Goal: Task Accomplishment & Management: Complete application form

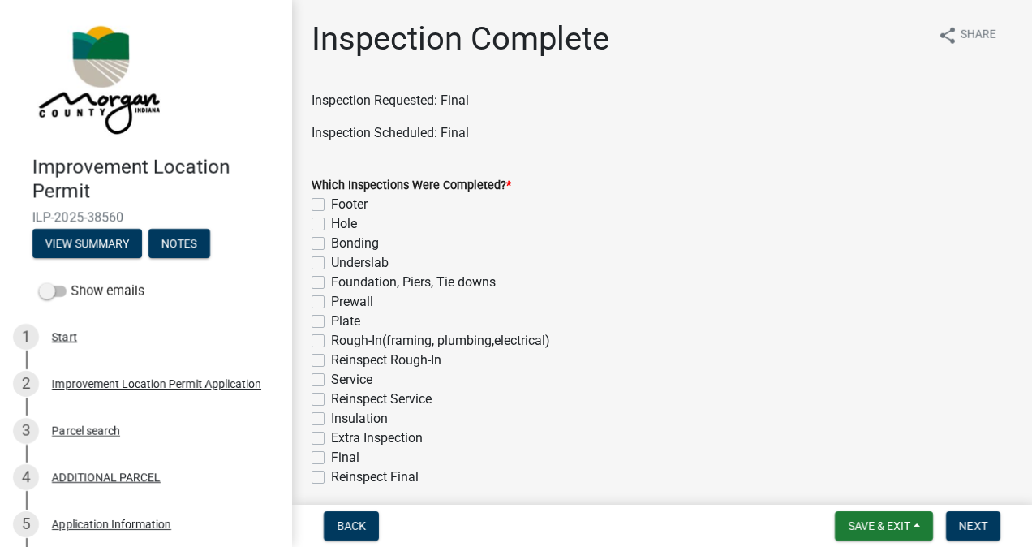
scroll to position [293, 0]
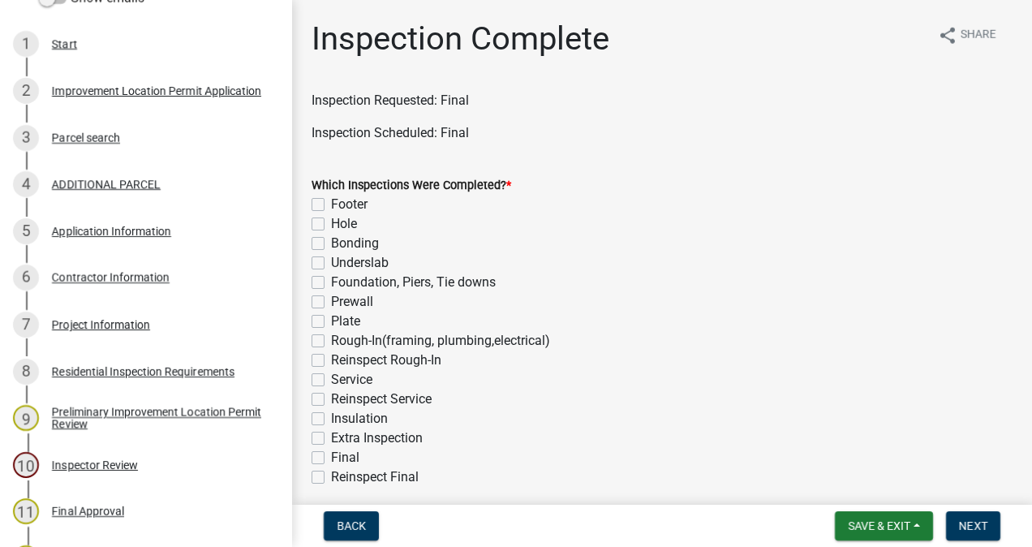
click at [115, 328] on div "Project Information" at bounding box center [101, 324] width 98 height 11
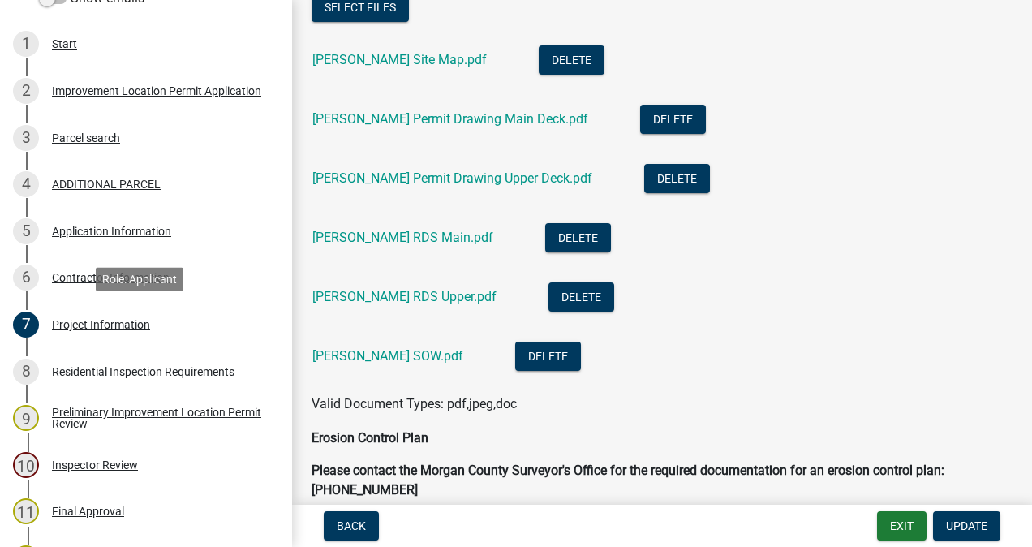
scroll to position [3287, 0]
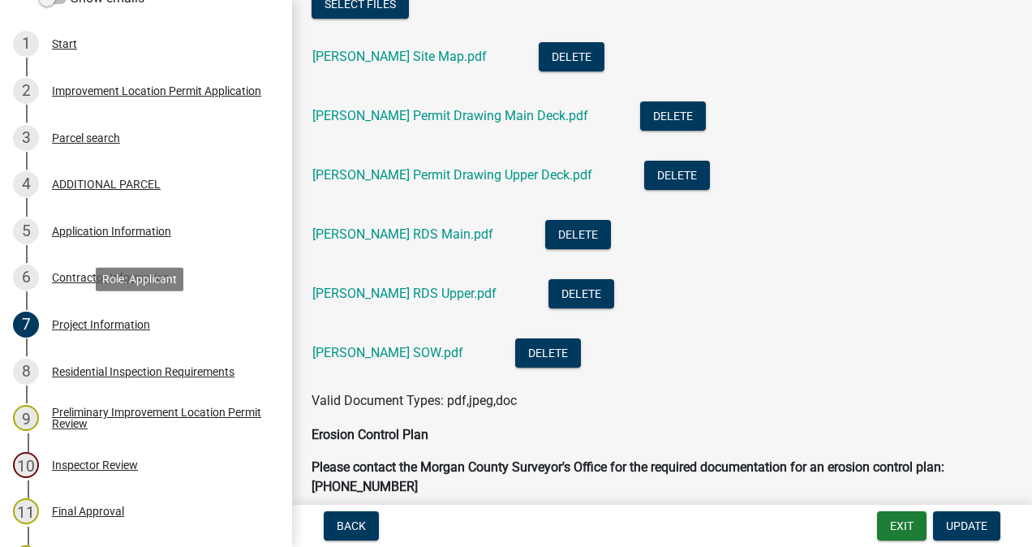
click at [559, 114] on link "[PERSON_NAME] Permit Drawing Main Deck.pdf" at bounding box center [450, 115] width 276 height 15
click at [533, 175] on link "[PERSON_NAME] Permit Drawing Upper Deck.pdf" at bounding box center [452, 174] width 280 height 15
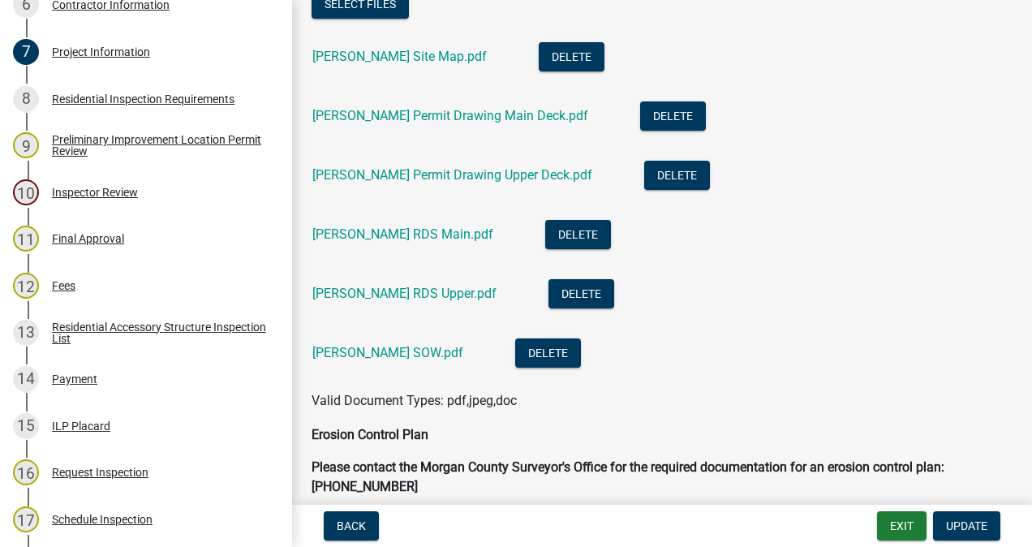
scroll to position [805, 0]
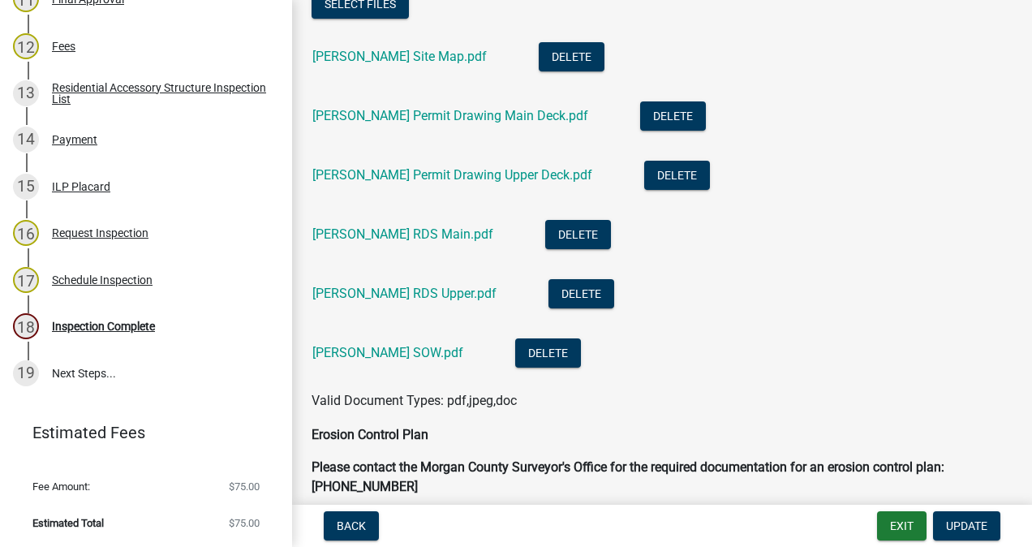
click at [143, 334] on div "18 Inspection Complete" at bounding box center [139, 326] width 253 height 26
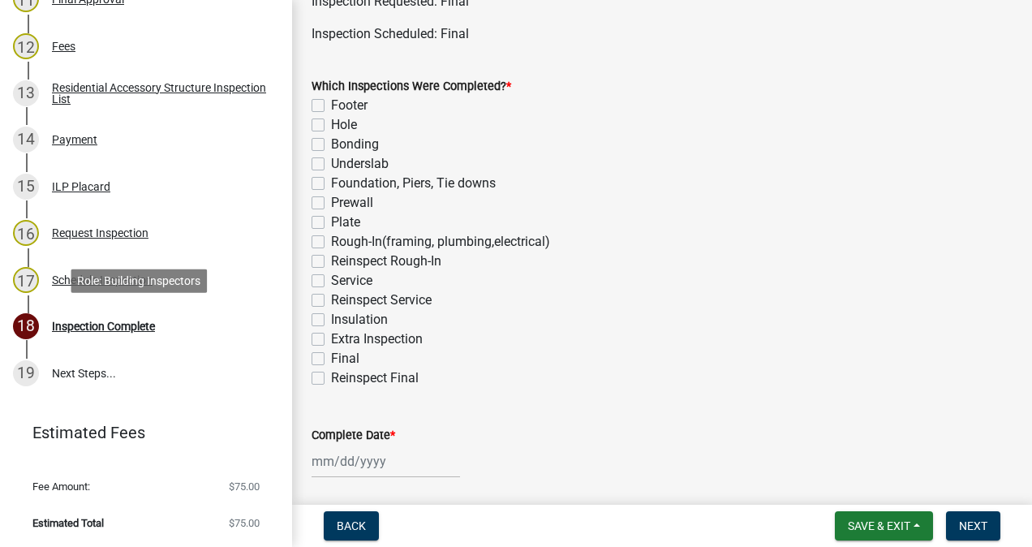
scroll to position [135, 0]
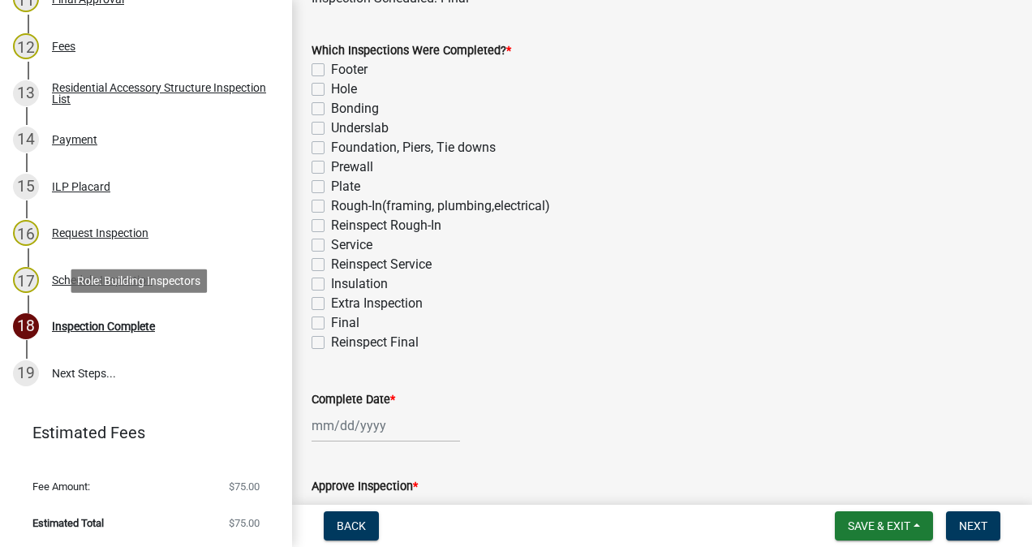
click at [331, 322] on label "Final" at bounding box center [345, 322] width 28 height 19
click at [331, 322] on input "Final" at bounding box center [336, 318] width 11 height 11
checkbox input "true"
checkbox input "false"
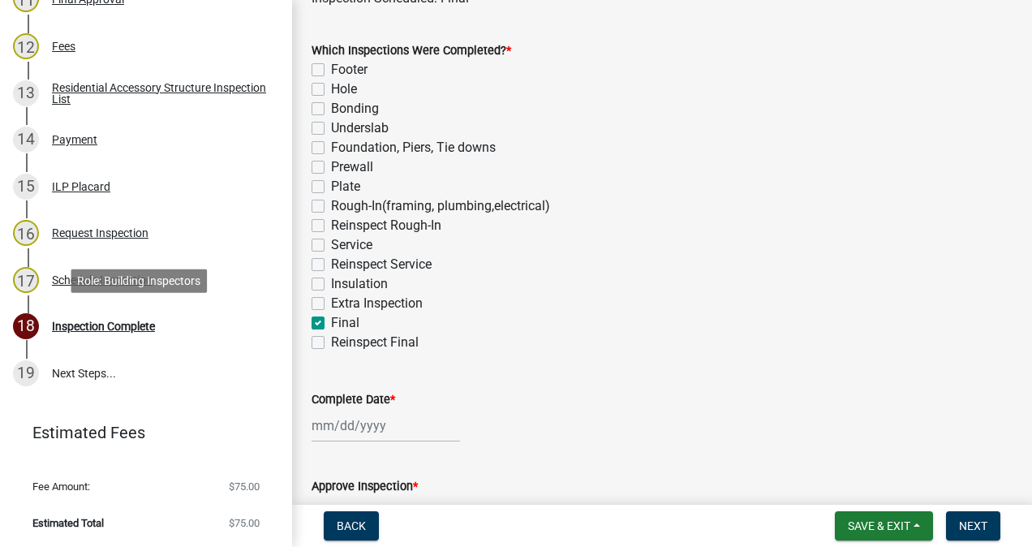
checkbox input "false"
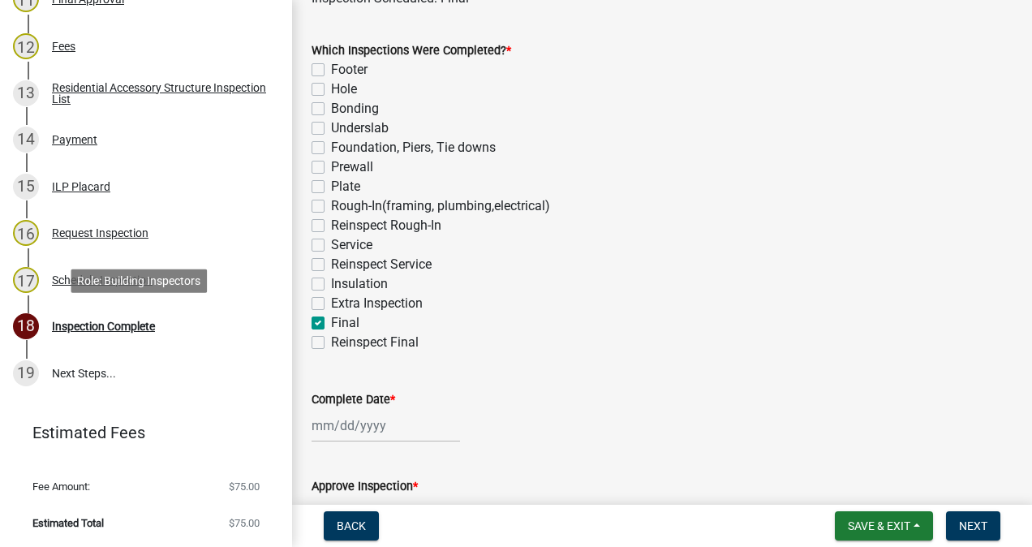
checkbox input "false"
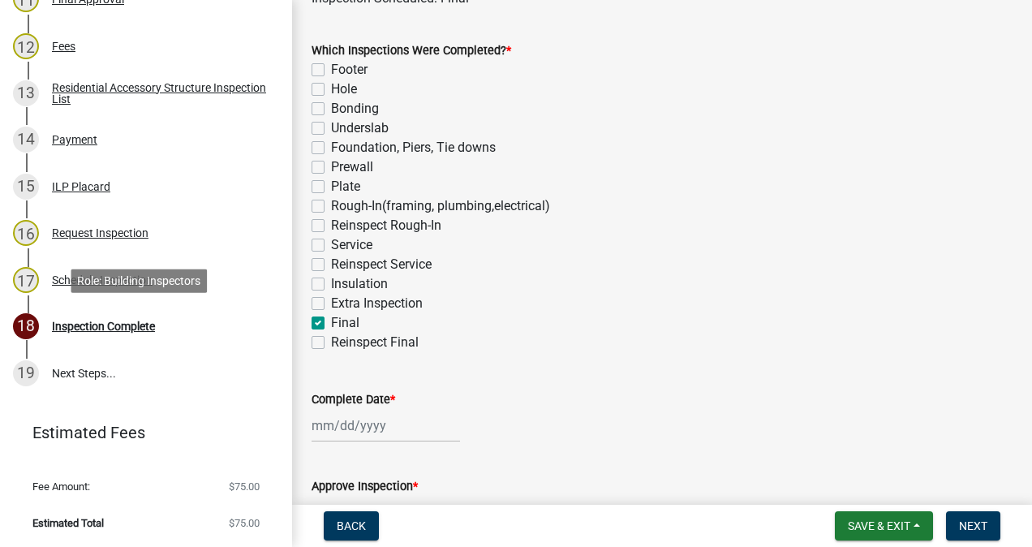
checkbox input "false"
checkbox input "true"
checkbox input "false"
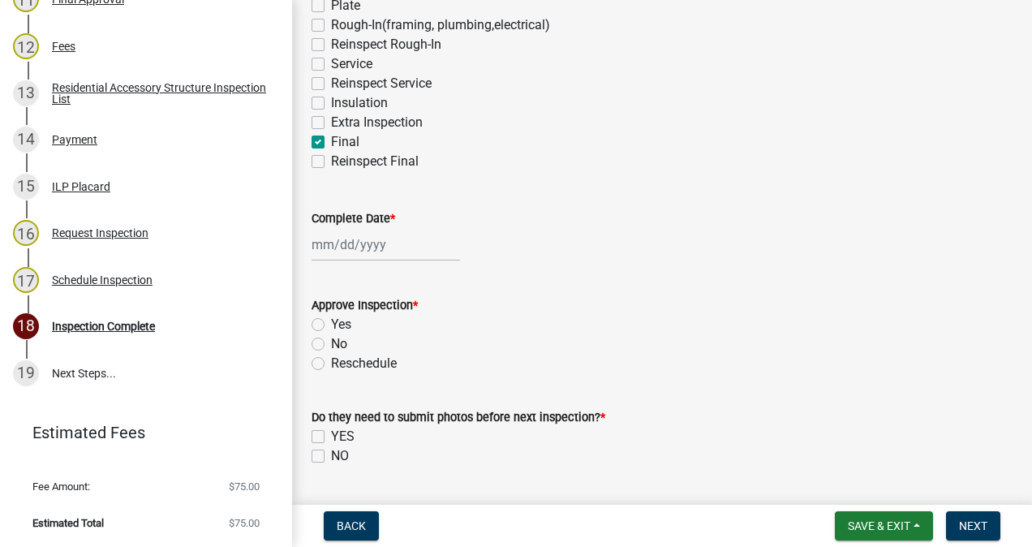
scroll to position [403, 0]
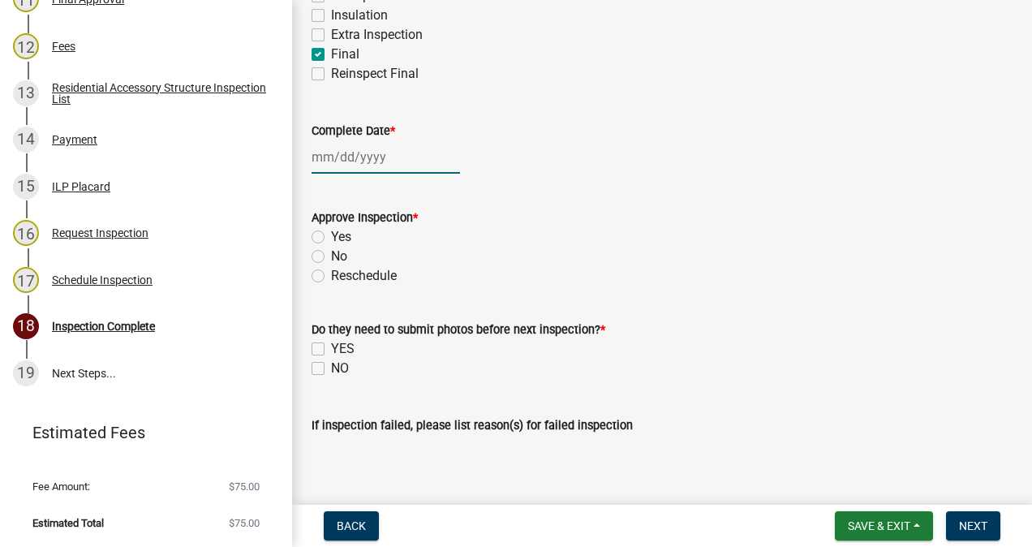
click at [365, 162] on div at bounding box center [385, 156] width 148 height 33
select select "10"
select select "2025"
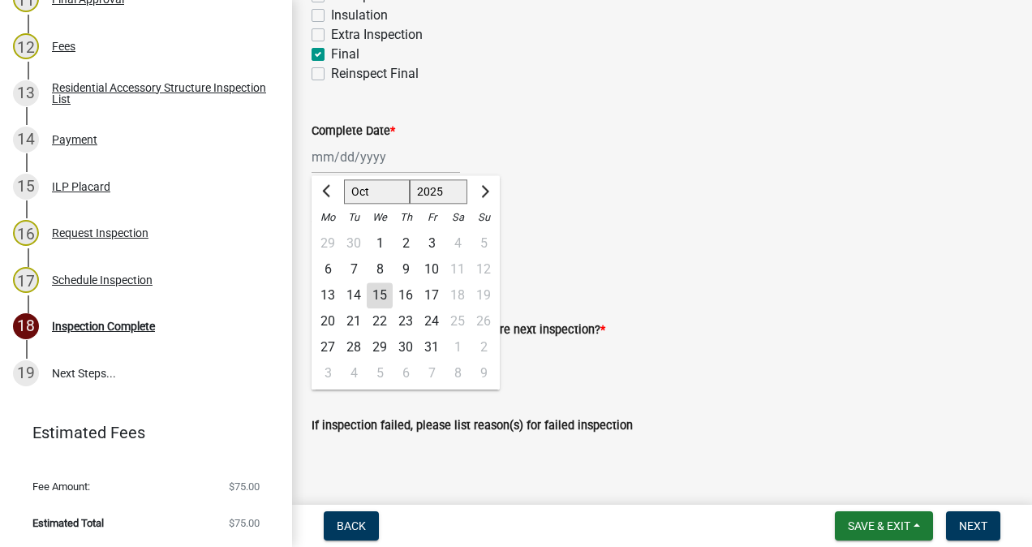
click at [386, 297] on div "15" at bounding box center [380, 295] width 26 height 26
type input "[DATE]"
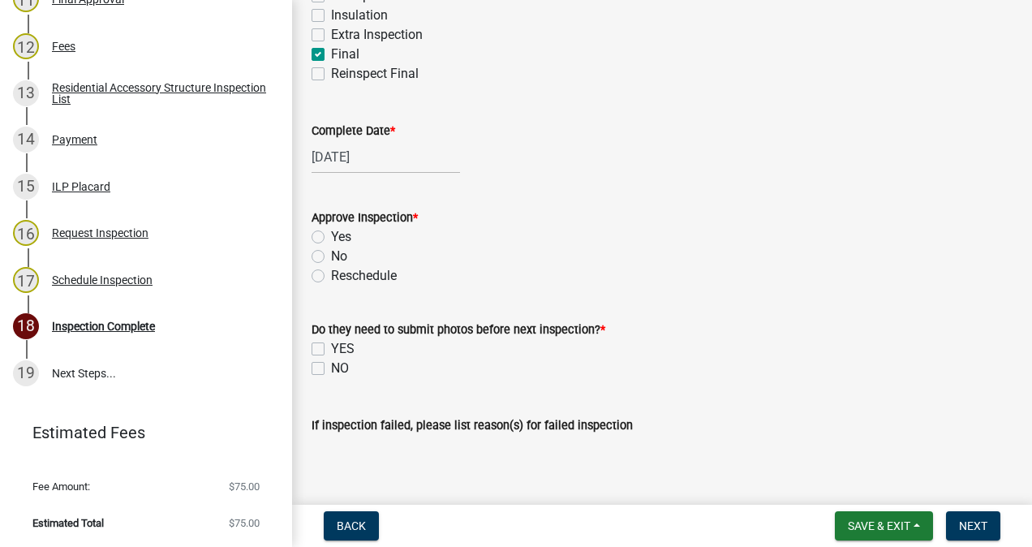
click at [331, 236] on label "Yes" at bounding box center [341, 236] width 20 height 19
click at [331, 236] on input "Yes" at bounding box center [336, 232] width 11 height 11
radio input "true"
click at [331, 367] on label "NO" at bounding box center [340, 368] width 18 height 19
click at [331, 367] on input "NO" at bounding box center [336, 364] width 11 height 11
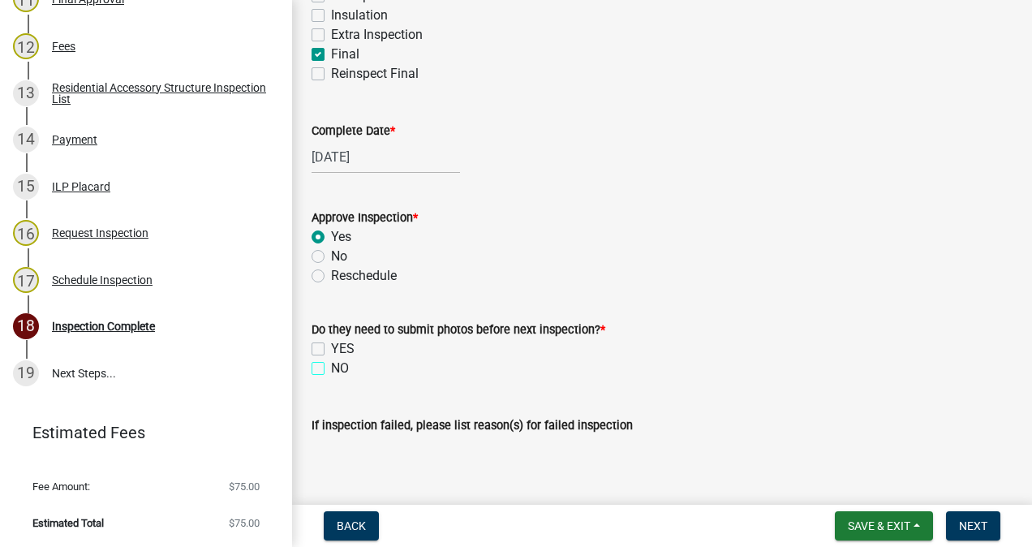
checkbox input "true"
checkbox input "false"
checkbox input "true"
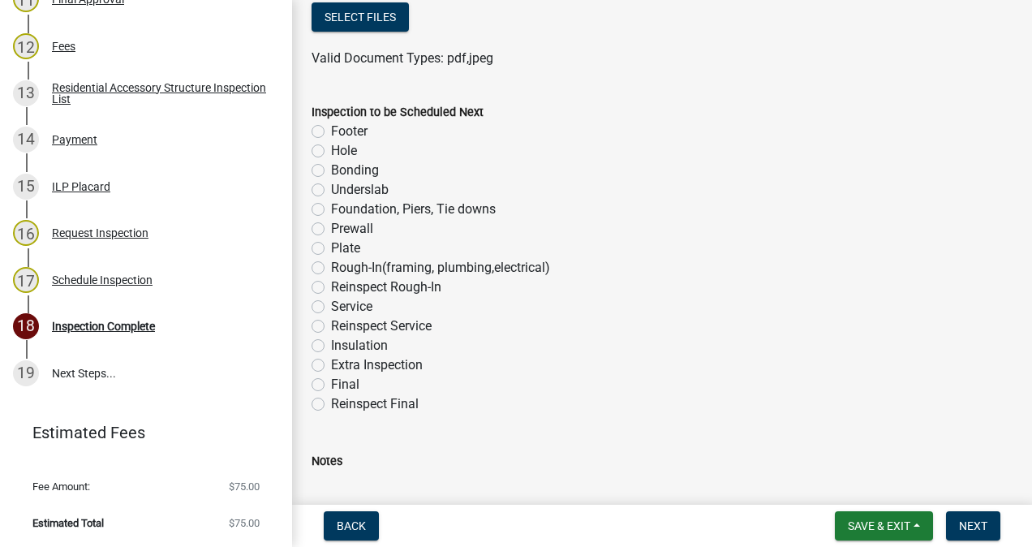
scroll to position [1089, 0]
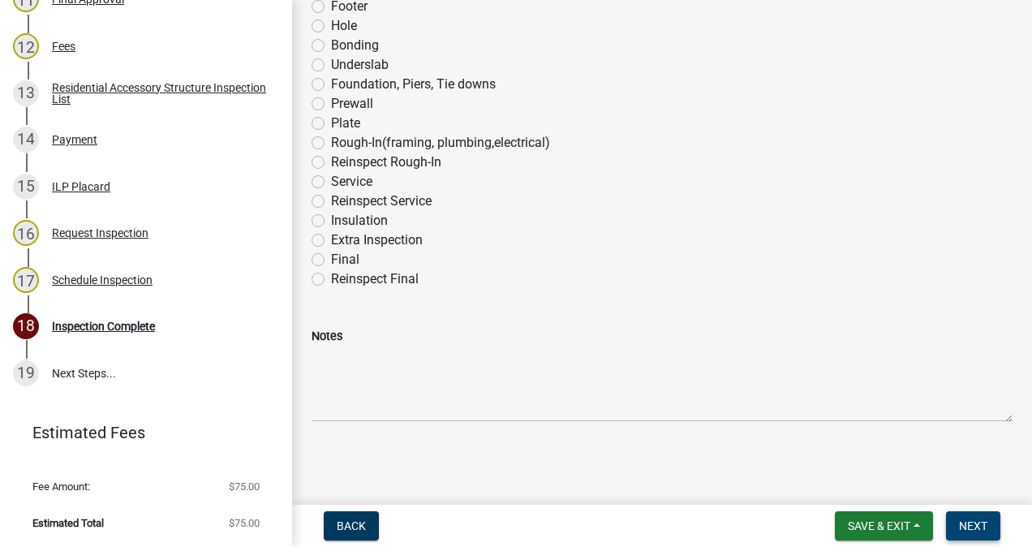
click at [977, 521] on span "Next" at bounding box center [973, 525] width 28 height 13
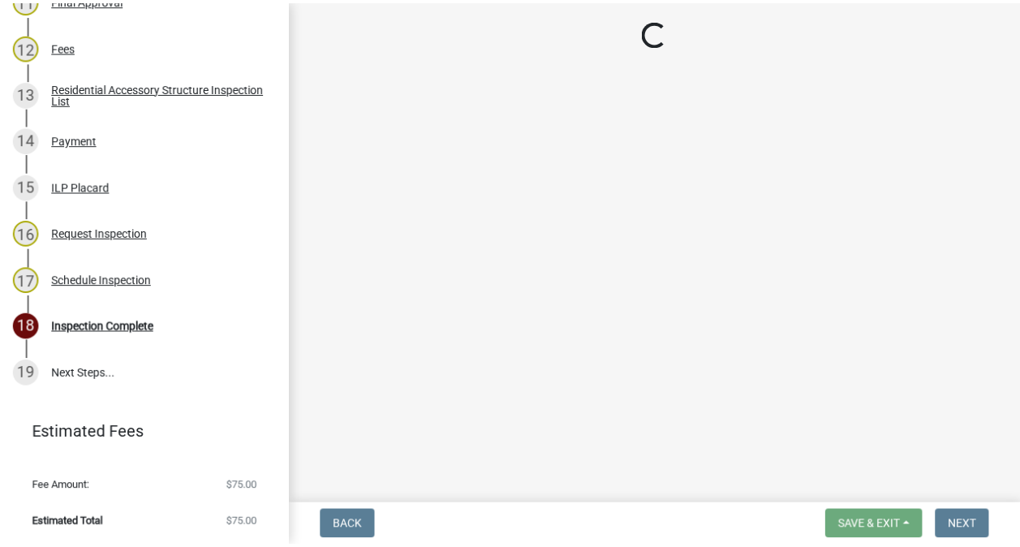
scroll to position [852, 0]
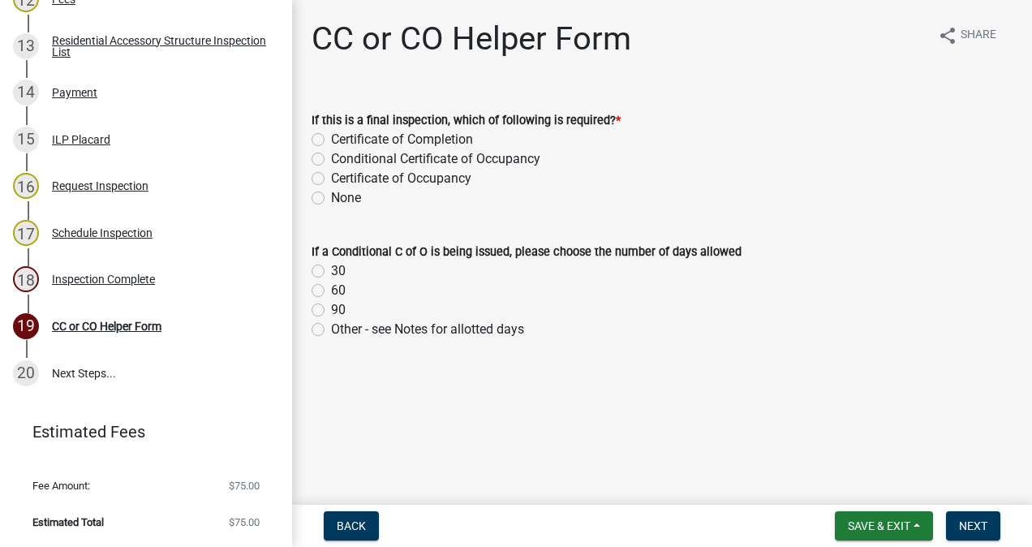
click at [331, 140] on label "Certificate of Completion" at bounding box center [402, 139] width 142 height 19
click at [331, 140] on input "Certificate of Completion" at bounding box center [336, 135] width 11 height 11
radio input "true"
click at [970, 528] on span "Next" at bounding box center [973, 525] width 28 height 13
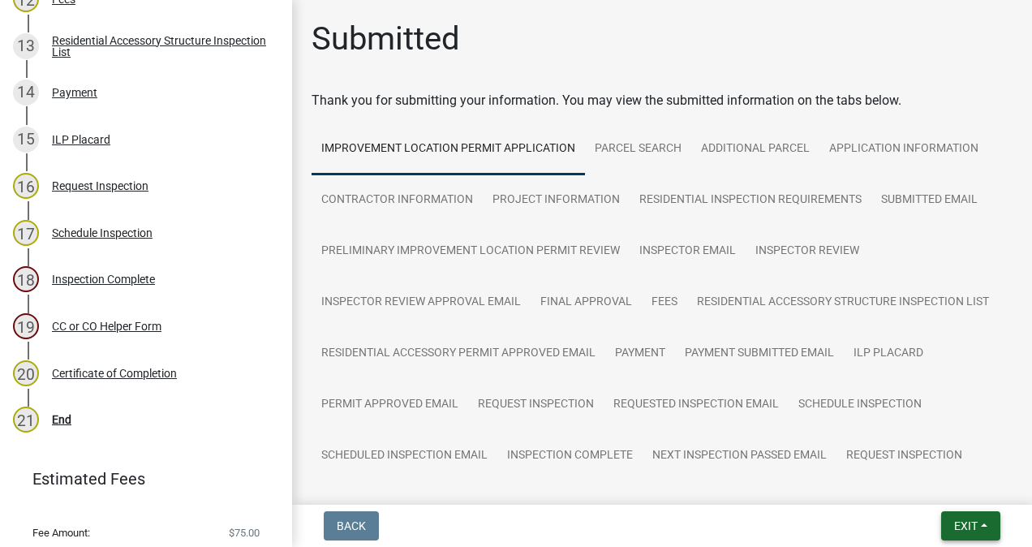
click at [966, 528] on span "Exit" at bounding box center [966, 525] width 24 height 13
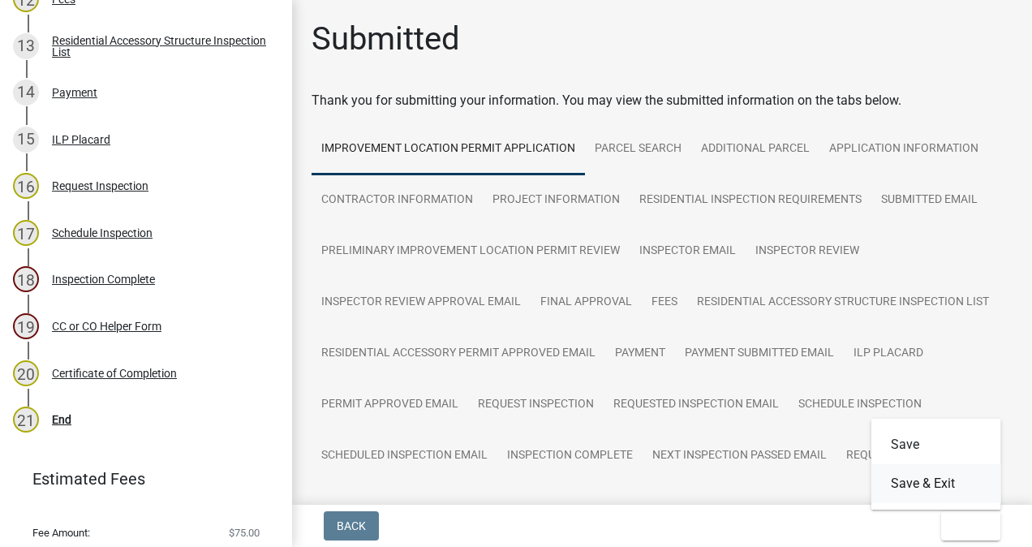
click at [939, 483] on button "Save & Exit" at bounding box center [936, 483] width 130 height 39
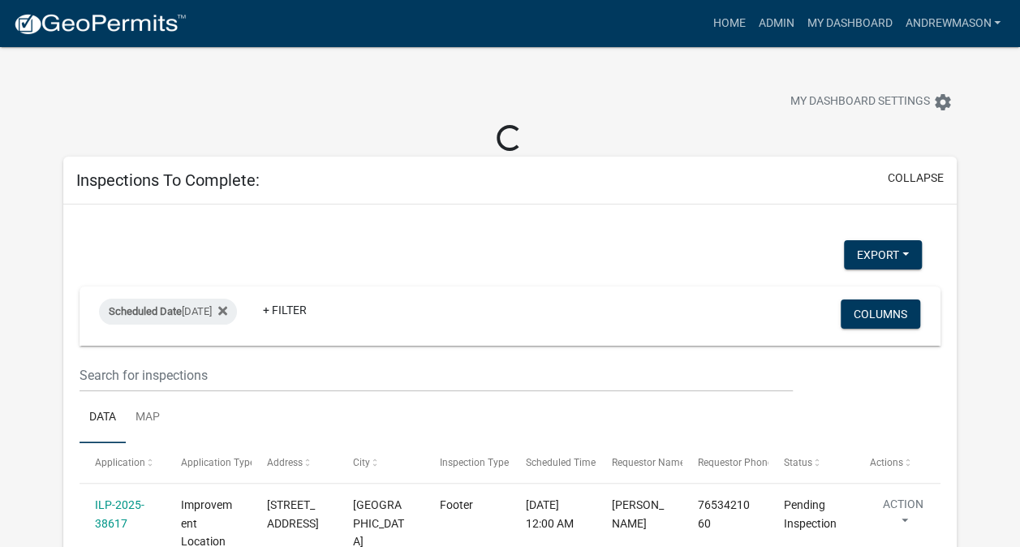
select select "3: 100"
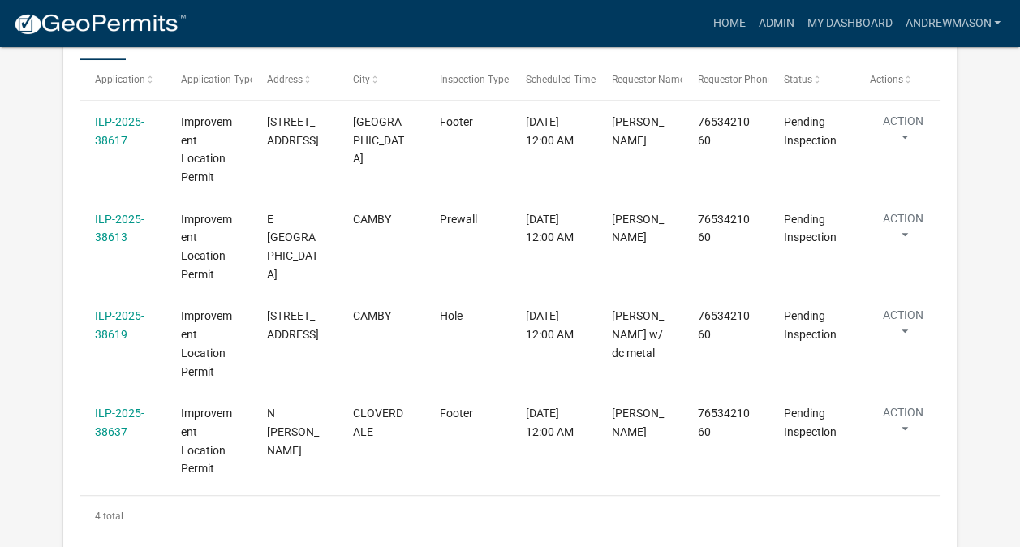
scroll to position [357, 0]
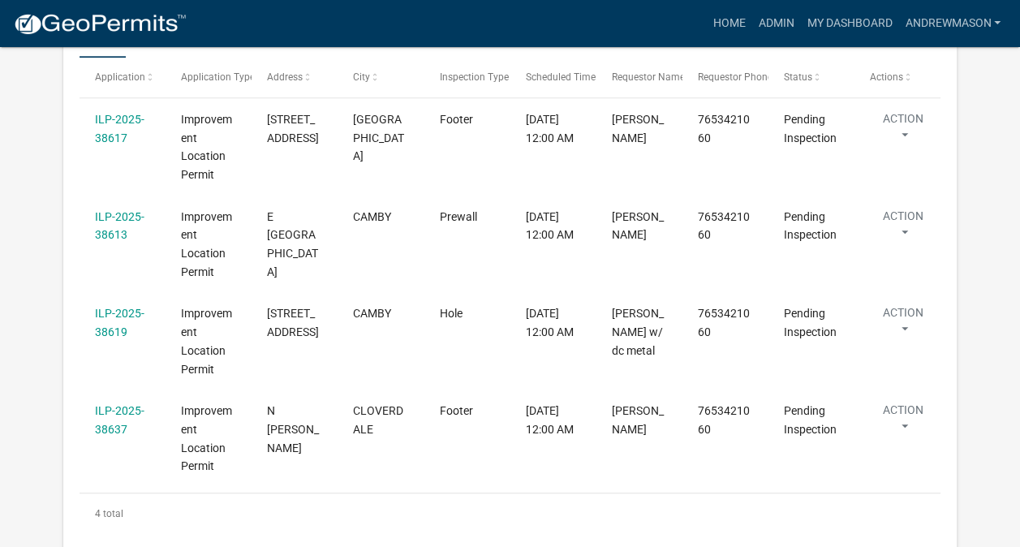
click at [122, 314] on link "ILP-2025-38619" at bounding box center [119, 323] width 49 height 32
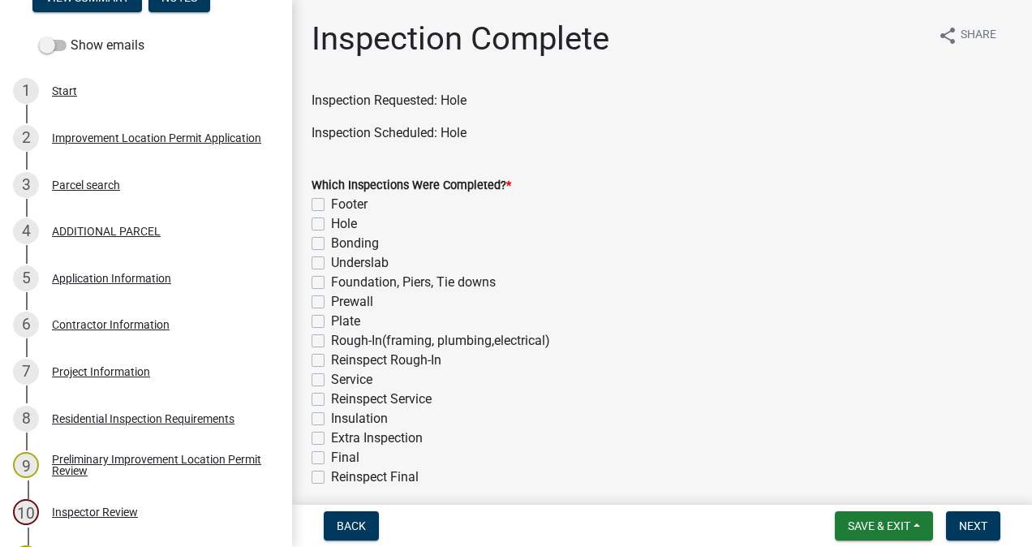
scroll to position [245, 0]
click at [110, 376] on div "Project Information" at bounding box center [101, 372] width 98 height 11
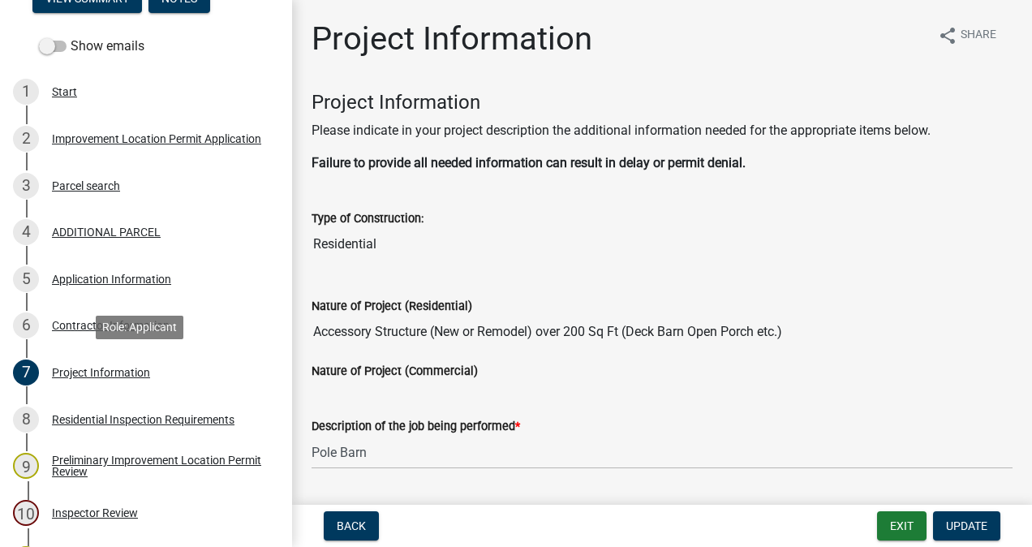
click at [516, 420] on span "*" at bounding box center [517, 426] width 5 height 14
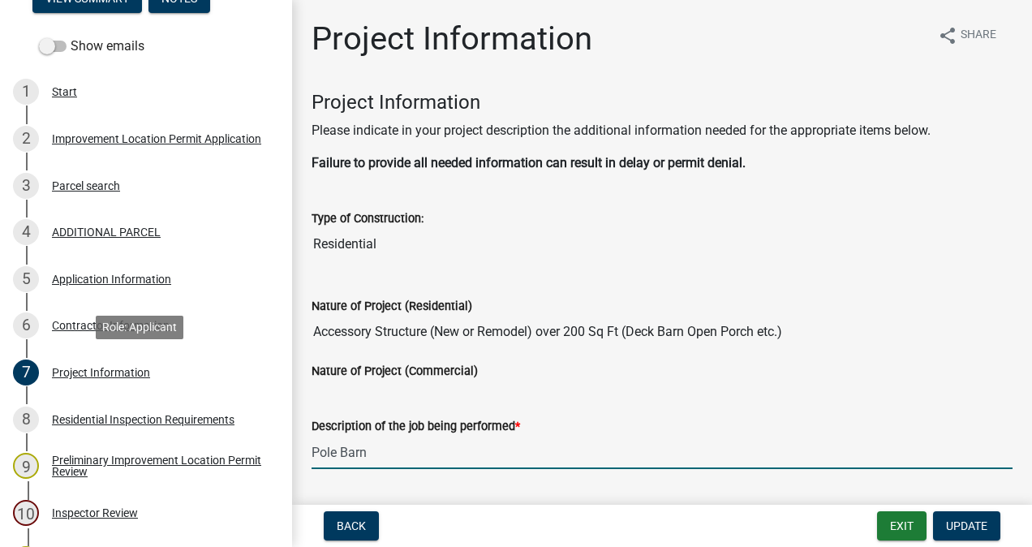
click at [516, 436] on input "Pole Barn" at bounding box center [661, 452] width 701 height 33
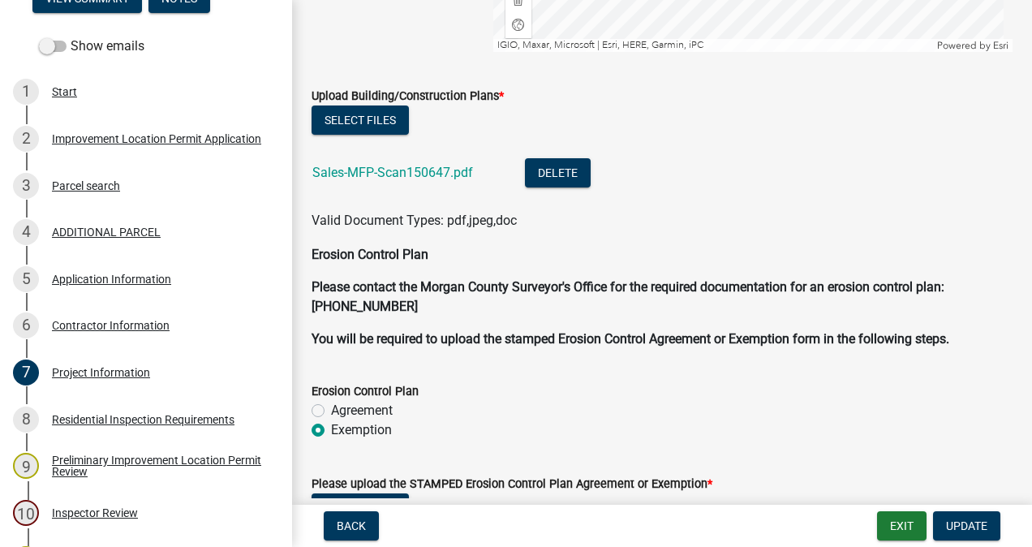
scroll to position [3444, 0]
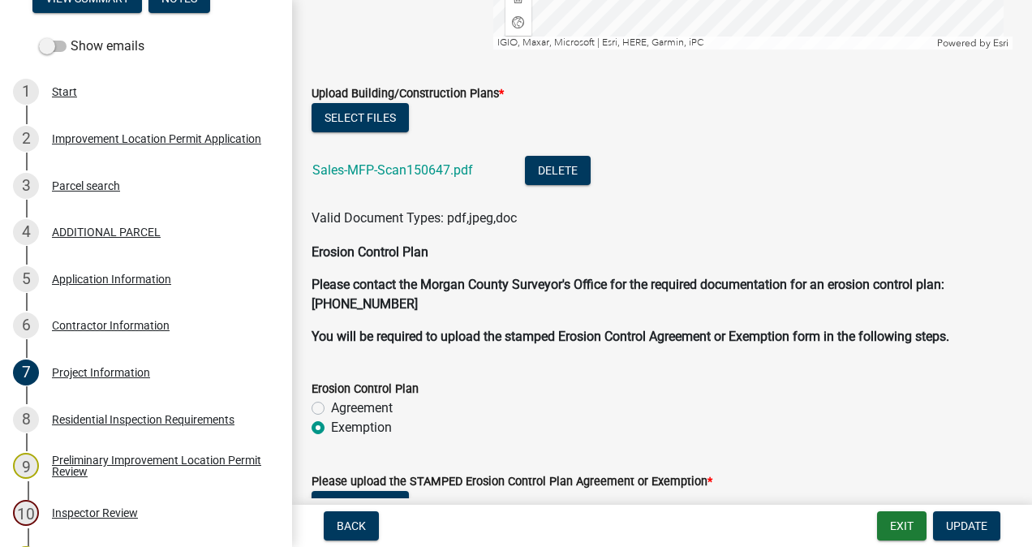
click at [749, 256] on p "Erosion Control Plan" at bounding box center [661, 252] width 701 height 19
click at [427, 168] on link "Sales-MFP-Scan150647.pdf" at bounding box center [392, 169] width 161 height 15
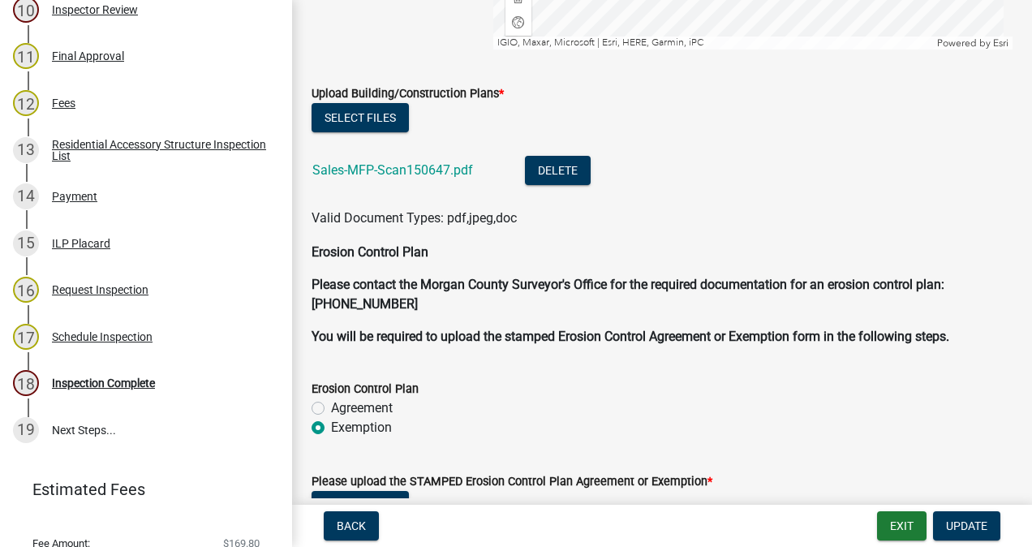
scroll to position [805, 0]
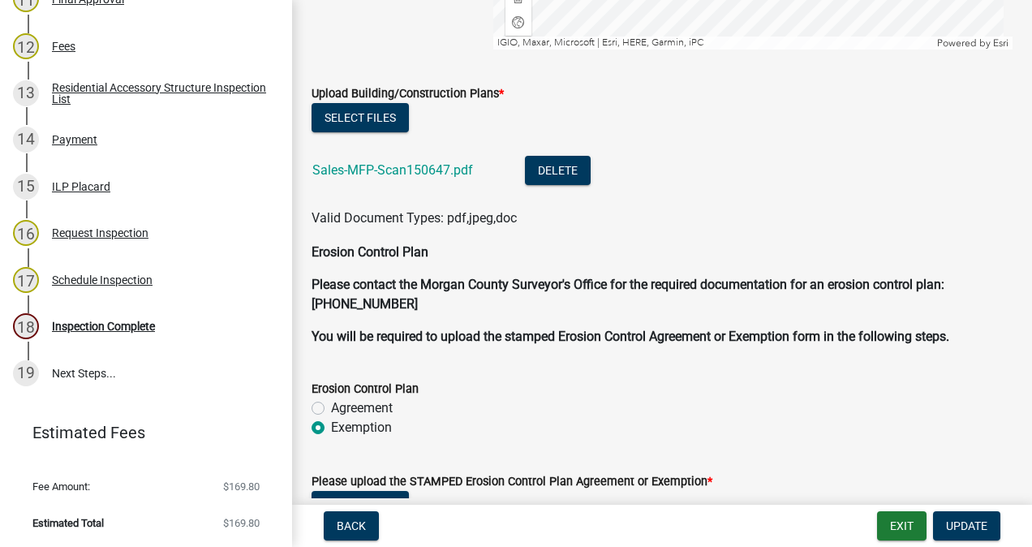
click at [138, 333] on div "18 Inspection Complete" at bounding box center [139, 326] width 253 height 26
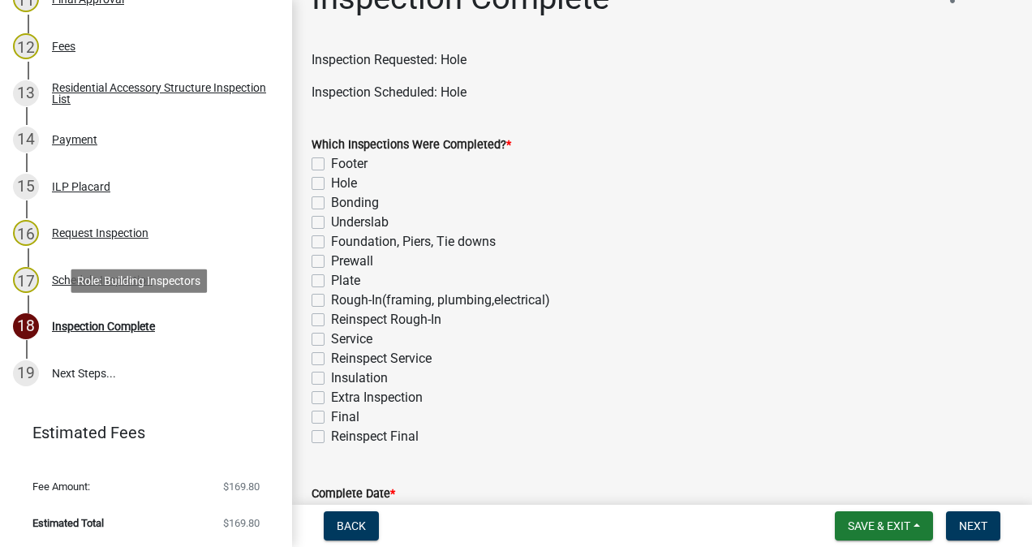
scroll to position [44, 0]
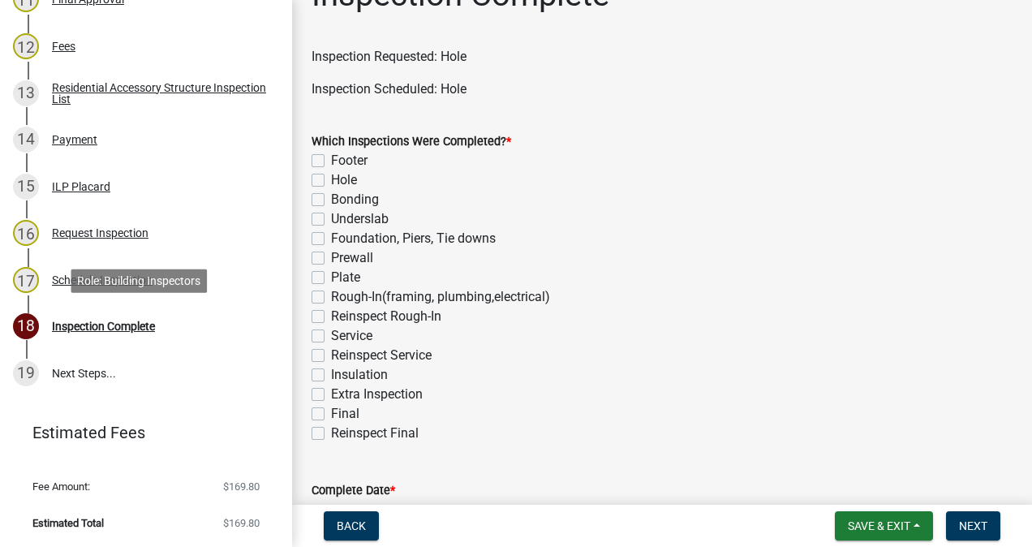
click at [331, 180] on label "Hole" at bounding box center [344, 179] width 26 height 19
click at [331, 180] on input "Hole" at bounding box center [336, 175] width 11 height 11
checkbox input "true"
checkbox input "false"
checkbox input "true"
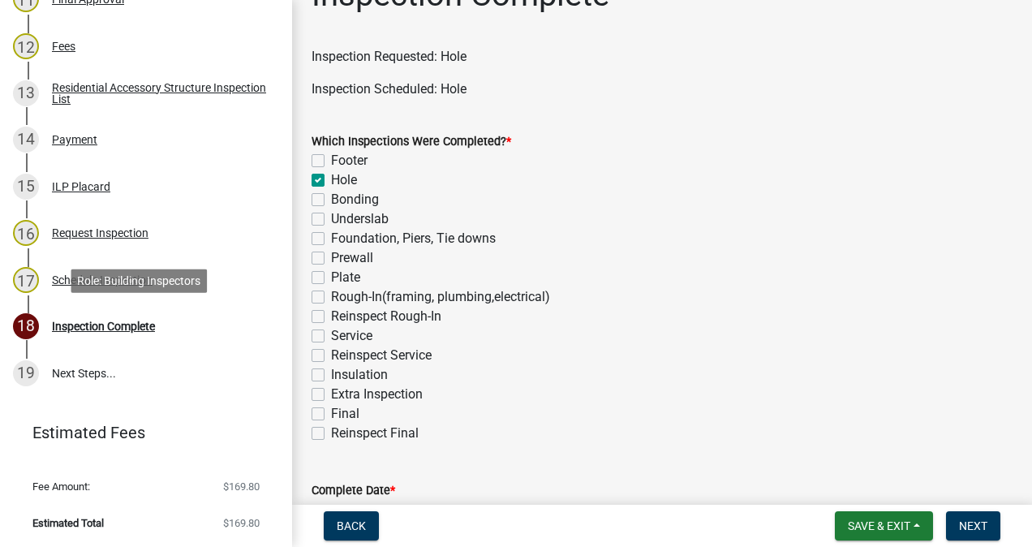
checkbox input "false"
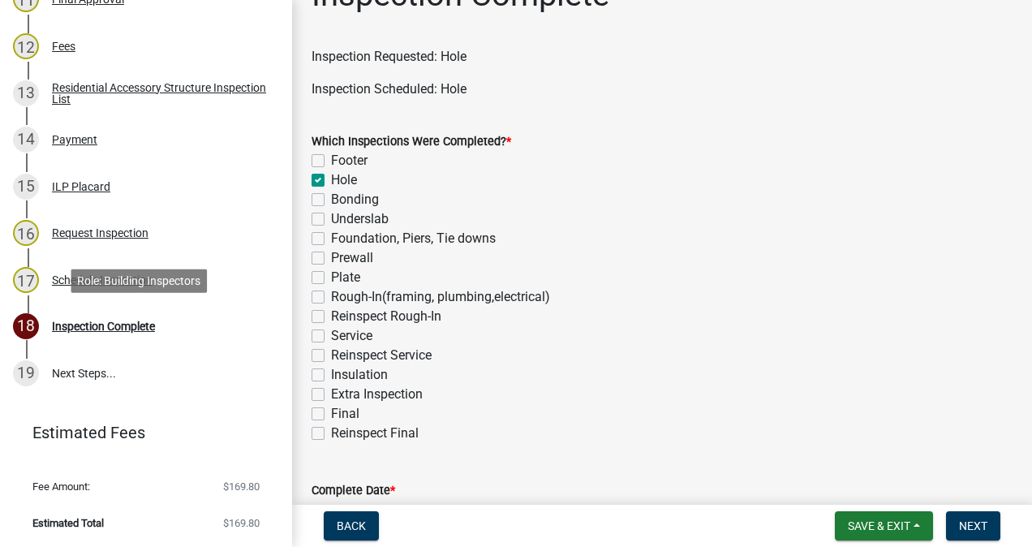
checkbox input "false"
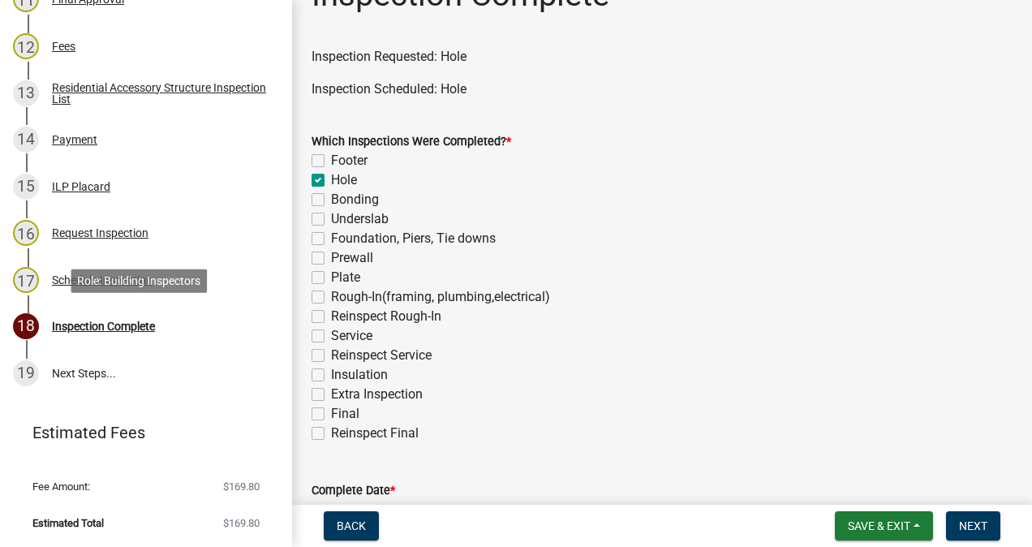
checkbox input "false"
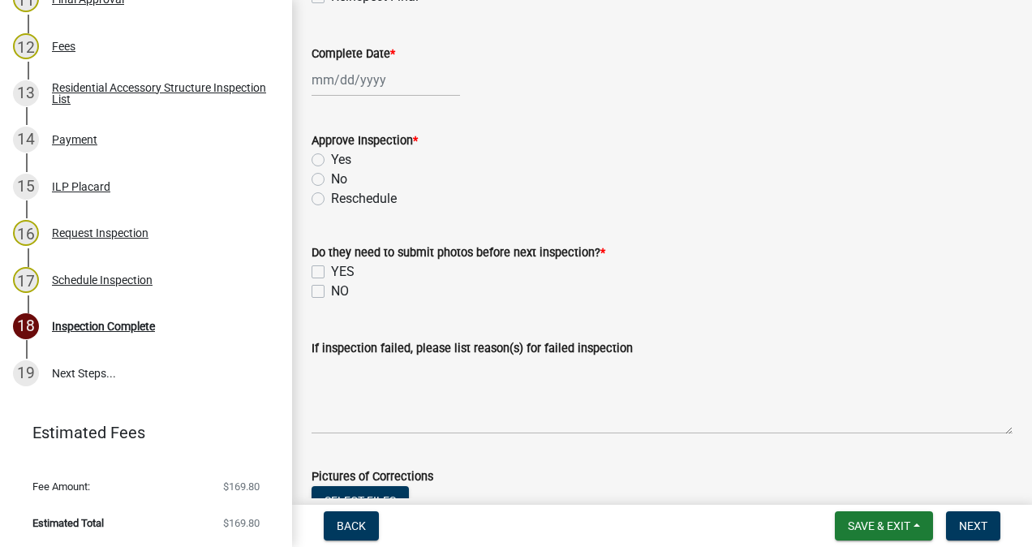
scroll to position [509, 0]
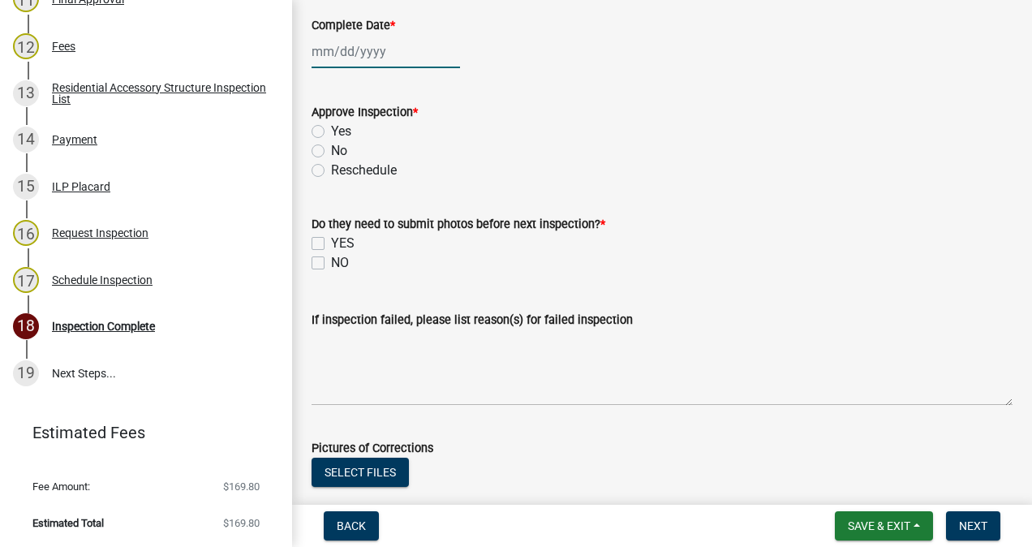
click at [376, 58] on div at bounding box center [385, 51] width 148 height 33
select select "10"
select select "2025"
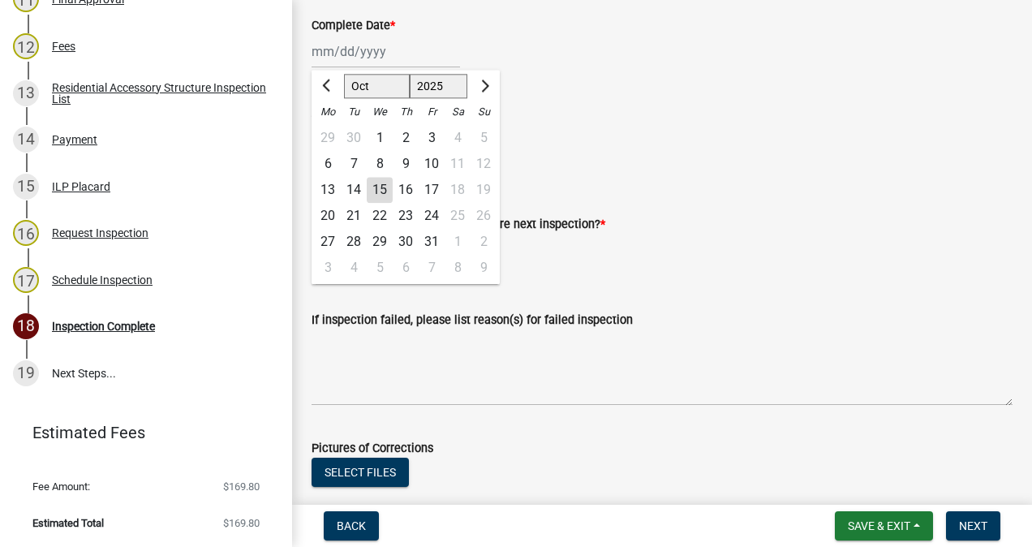
click at [380, 191] on div "15" at bounding box center [380, 190] width 26 height 26
type input "[DATE]"
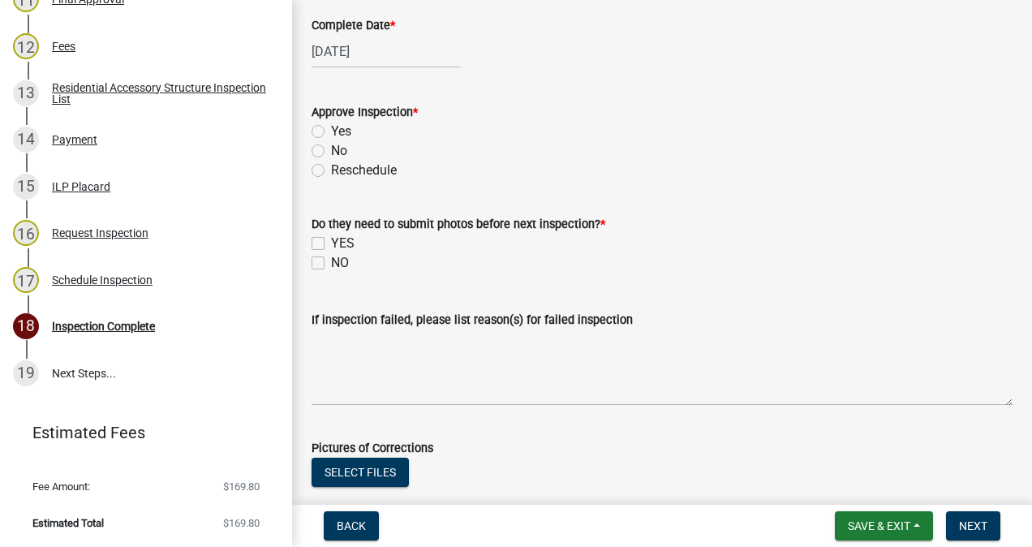
click at [331, 131] on label "Yes" at bounding box center [341, 131] width 20 height 19
click at [331, 131] on input "Yes" at bounding box center [336, 127] width 11 height 11
radio input "true"
click at [331, 264] on label "NO" at bounding box center [340, 262] width 18 height 19
click at [331, 264] on input "NO" at bounding box center [336, 258] width 11 height 11
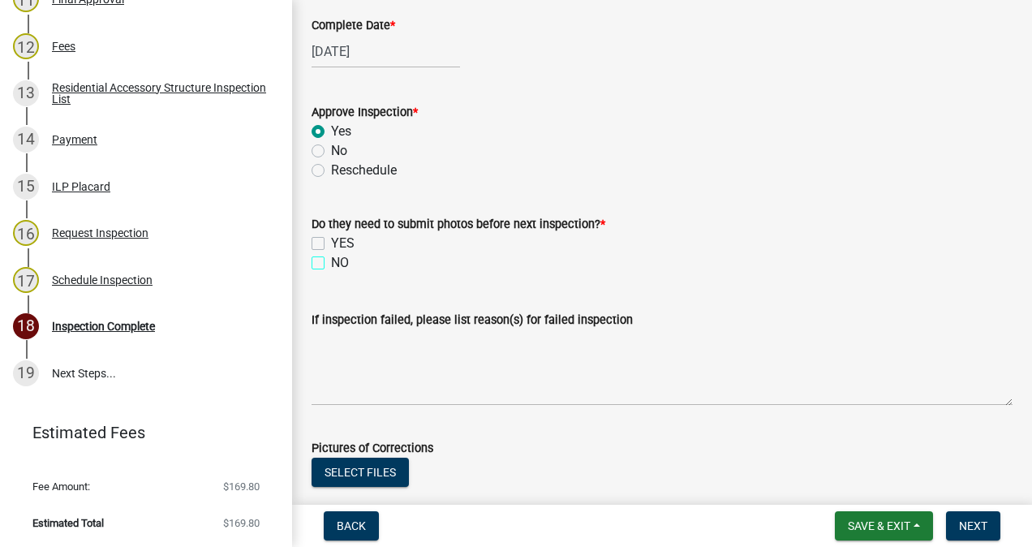
checkbox input "true"
checkbox input "false"
checkbox input "true"
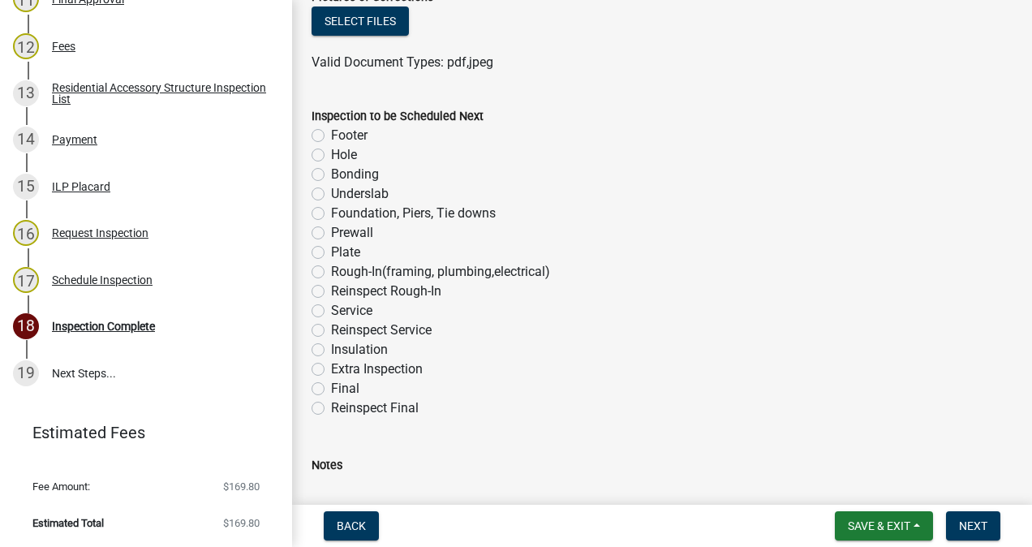
scroll to position [960, 0]
click at [331, 270] on label "Rough-In(framing, plumbing,electrical)" at bounding box center [440, 270] width 219 height 19
click at [331, 270] on input "Rough-In(framing, plumbing,electrical)" at bounding box center [336, 266] width 11 height 11
radio input "true"
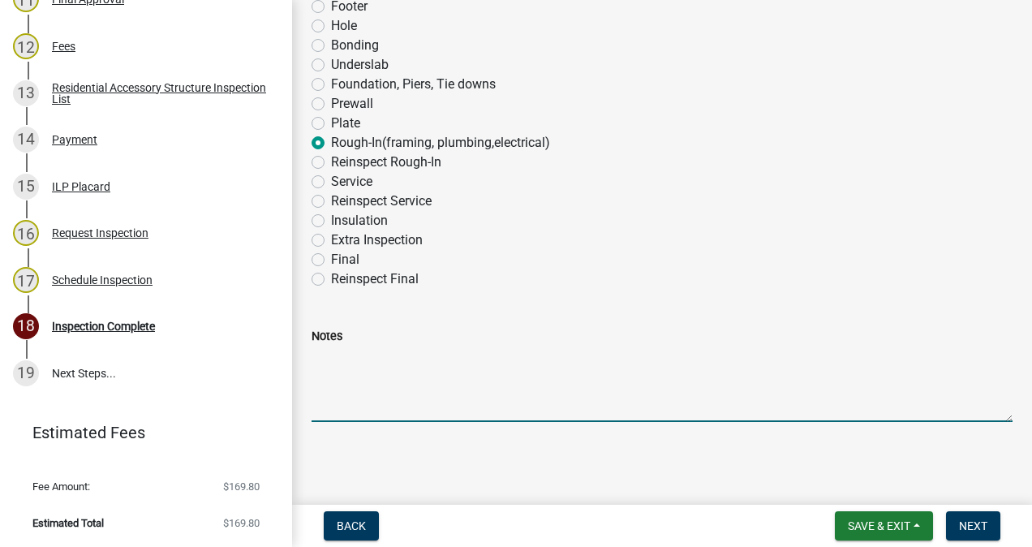
click at [400, 363] on textarea "Notes" at bounding box center [661, 384] width 701 height 76
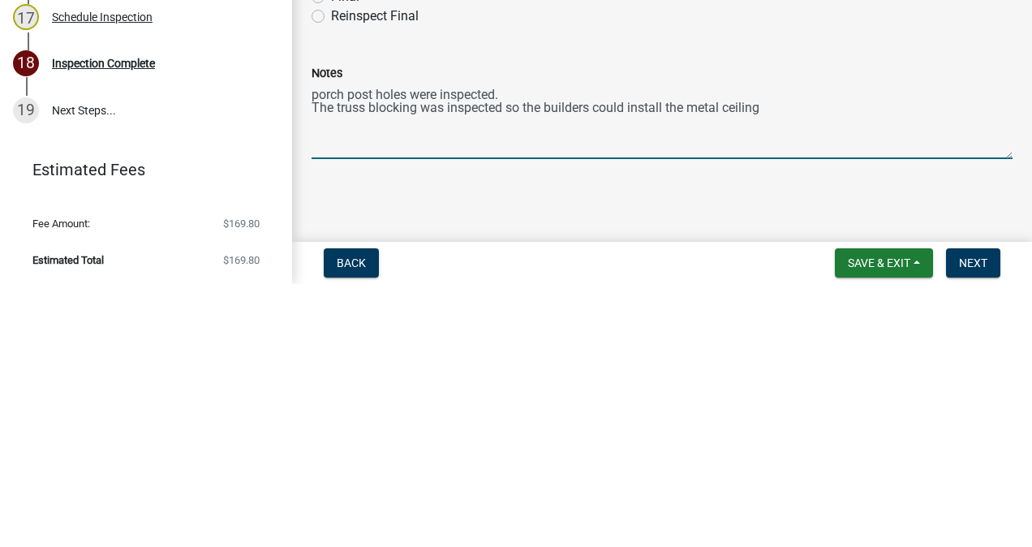
type textarea "porch post holes were inspected. The truss blocking was inspected so the builde…"
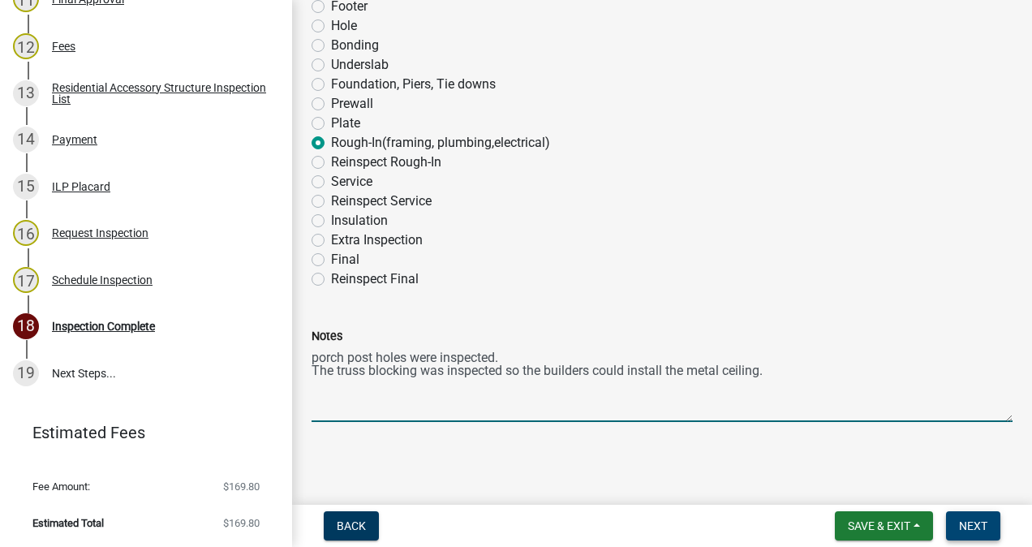
click at [973, 526] on span "Next" at bounding box center [973, 525] width 28 height 13
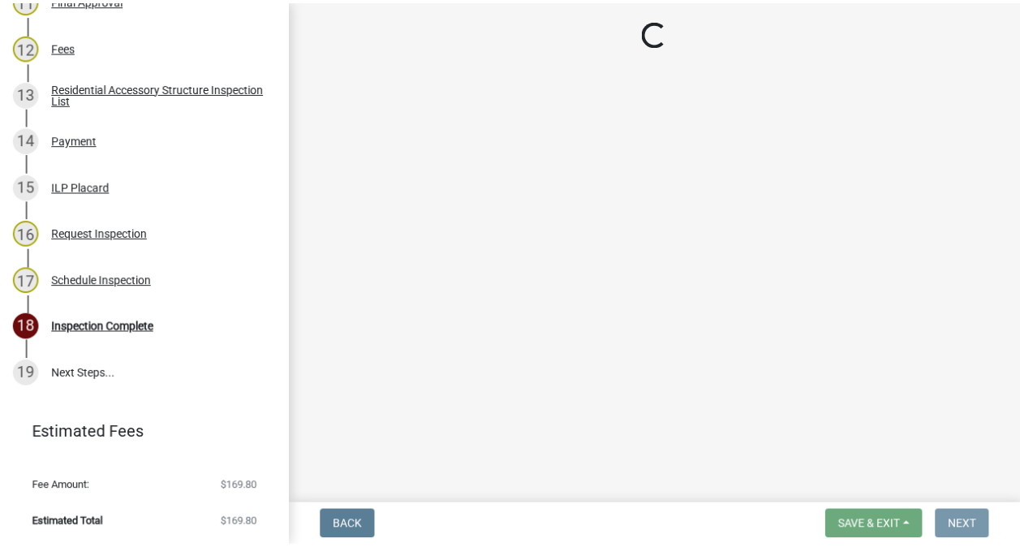
scroll to position [0, 0]
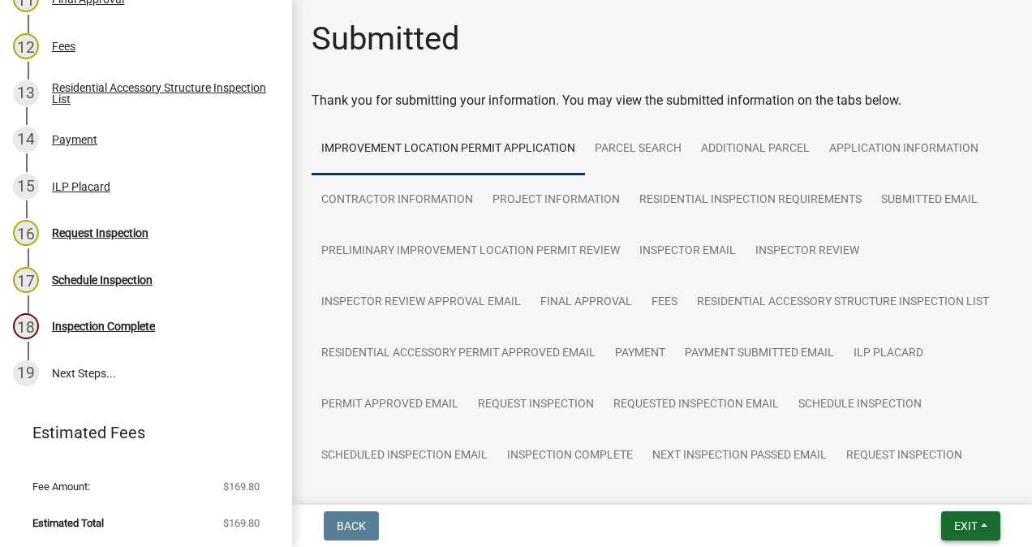
click at [971, 517] on button "Exit" at bounding box center [970, 525] width 59 height 29
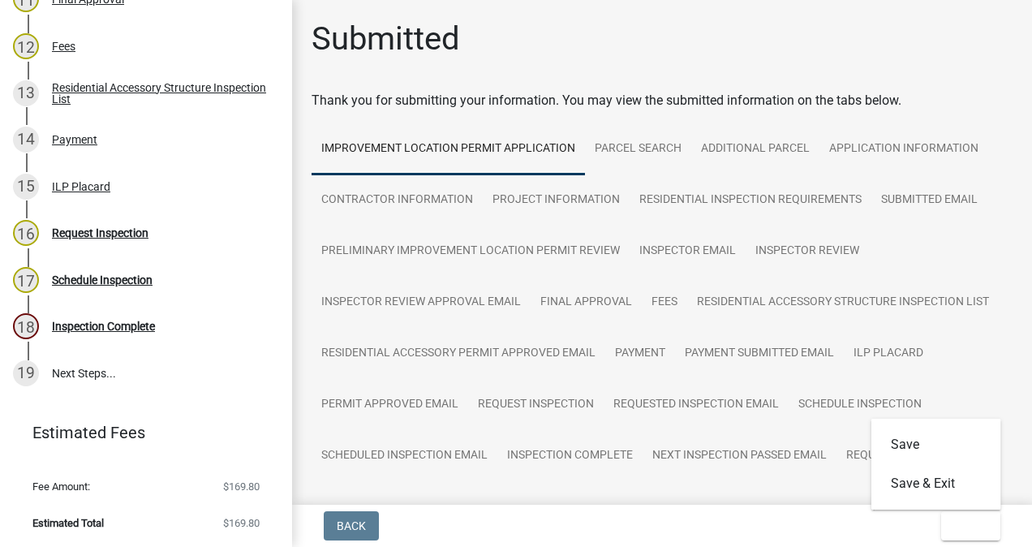
click at [951, 505] on div "Save Save & Exit" at bounding box center [936, 464] width 130 height 91
click at [931, 482] on button "Save & Exit" at bounding box center [936, 483] width 130 height 39
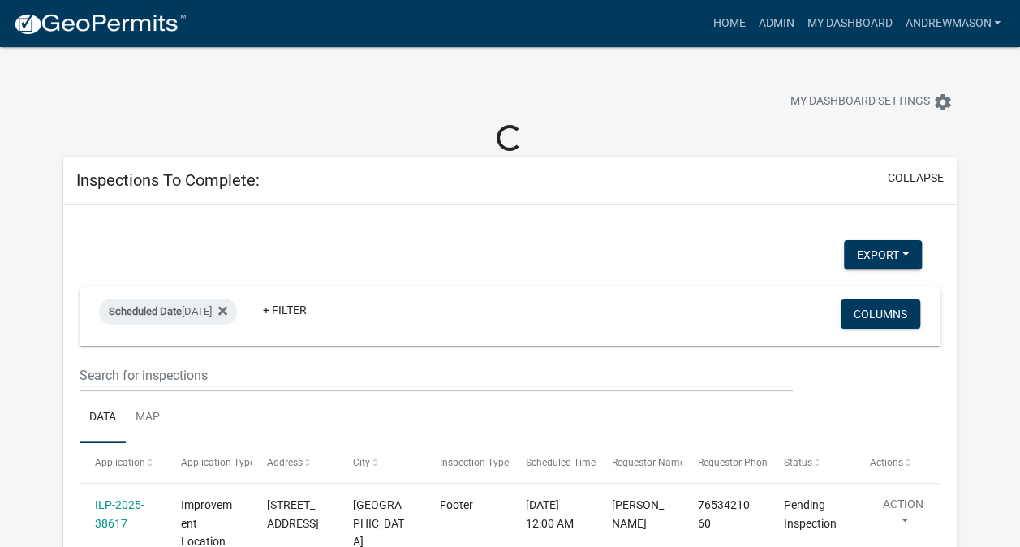
select select "3: 100"
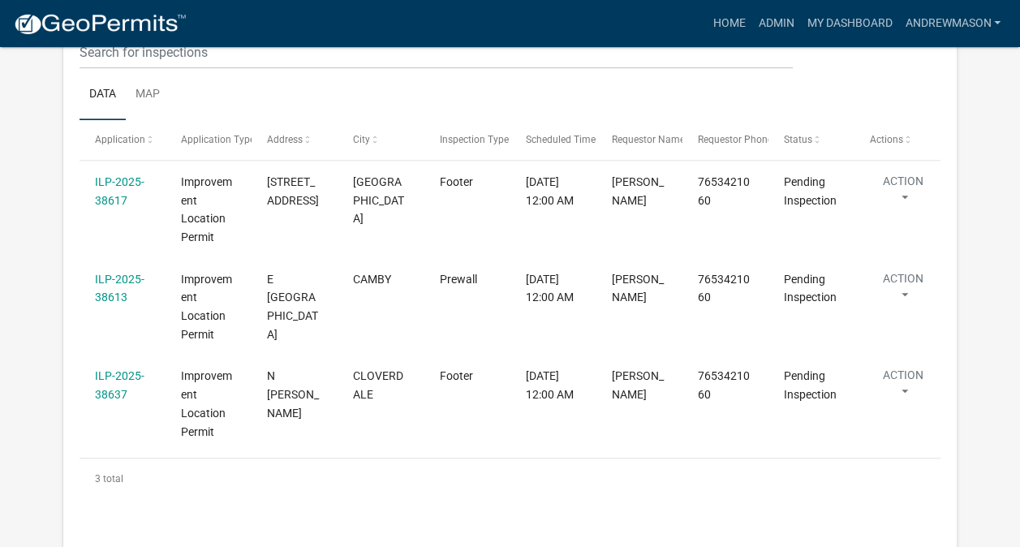
scroll to position [295, 0]
click at [115, 279] on link "ILP-2025-38613" at bounding box center [119, 288] width 49 height 32
